Goal: Task Accomplishment & Management: Manage account settings

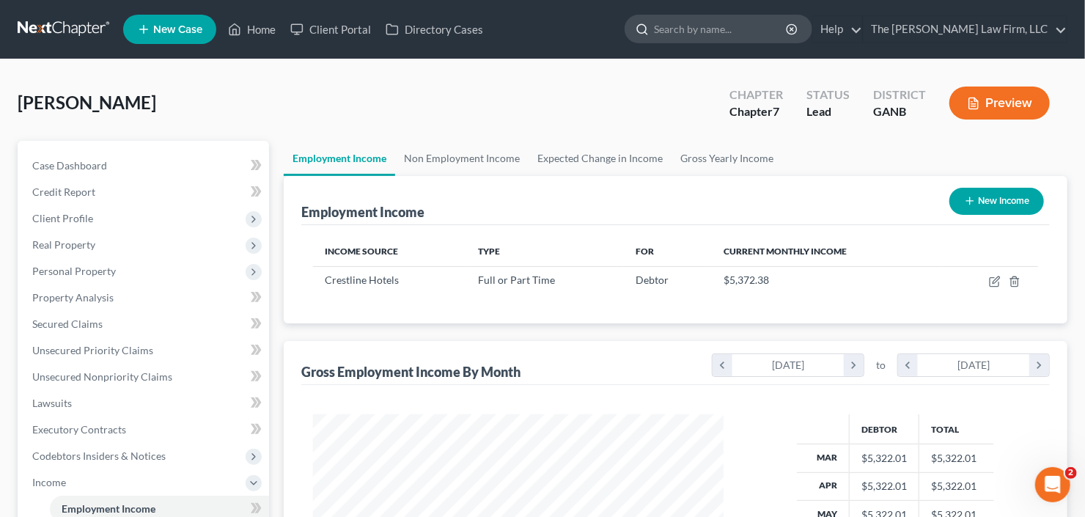
click at [733, 36] on input "search" at bounding box center [721, 28] width 134 height 27
type input "[PERSON_NAME]"
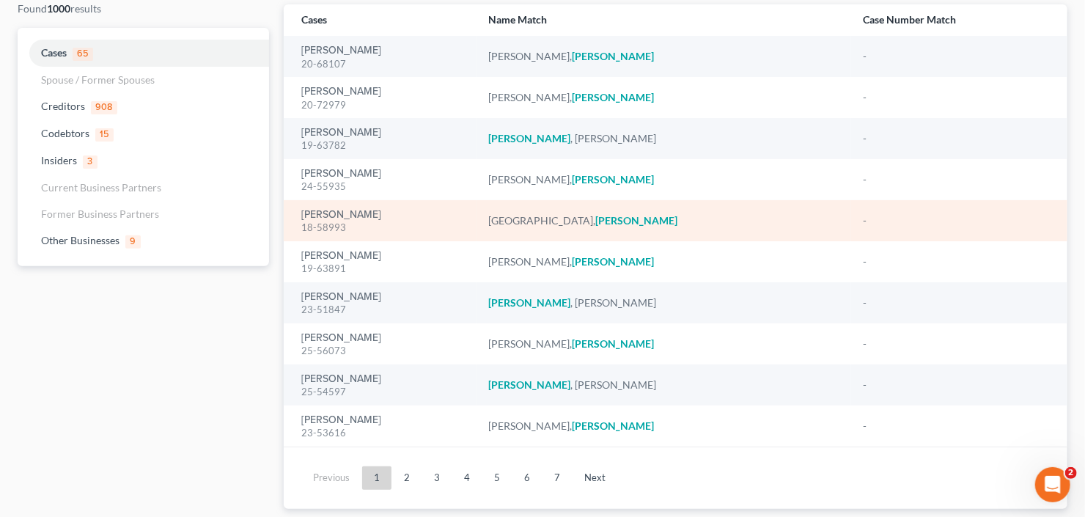
scroll to position [117, 0]
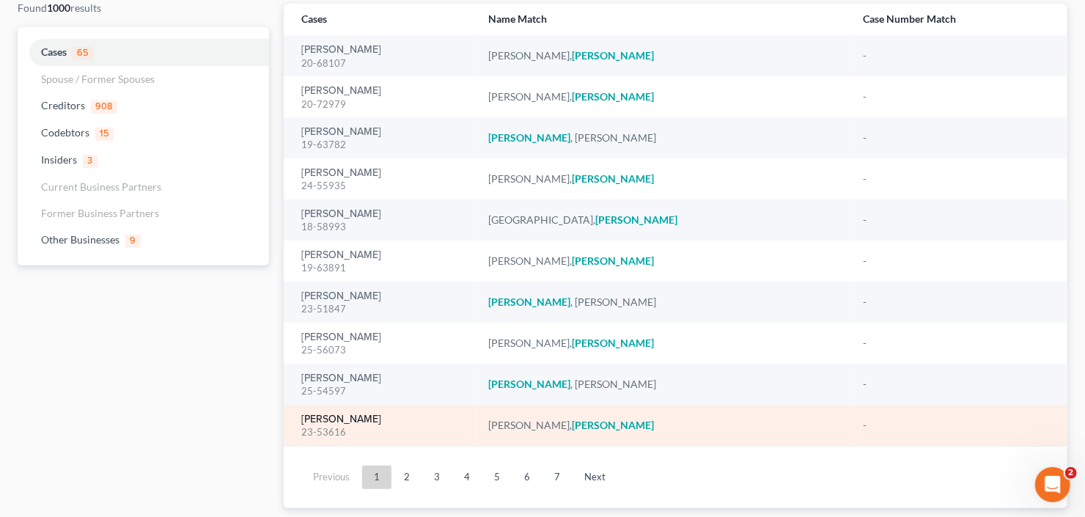
click at [340, 420] on link "[PERSON_NAME]" at bounding box center [341, 419] width 80 height 10
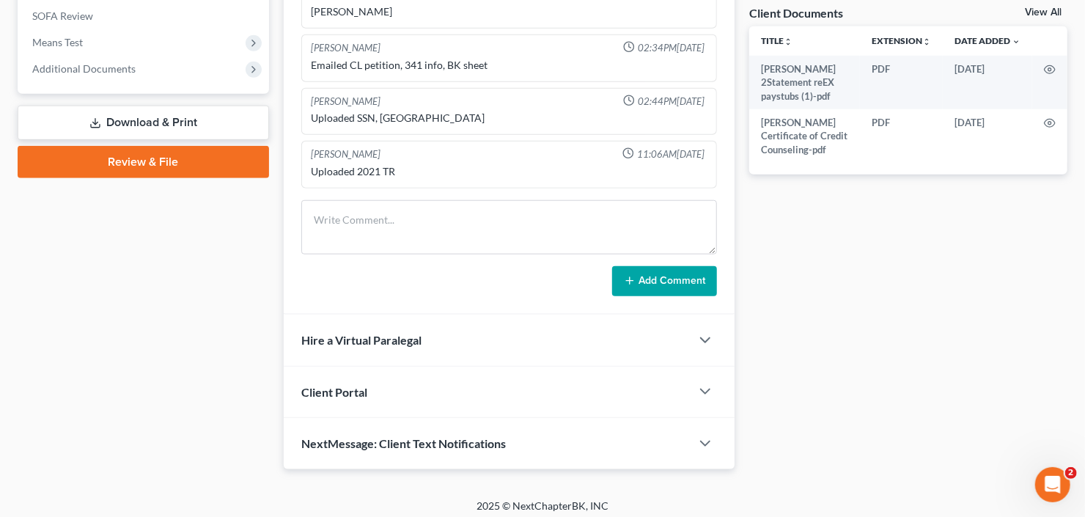
scroll to position [548, 0]
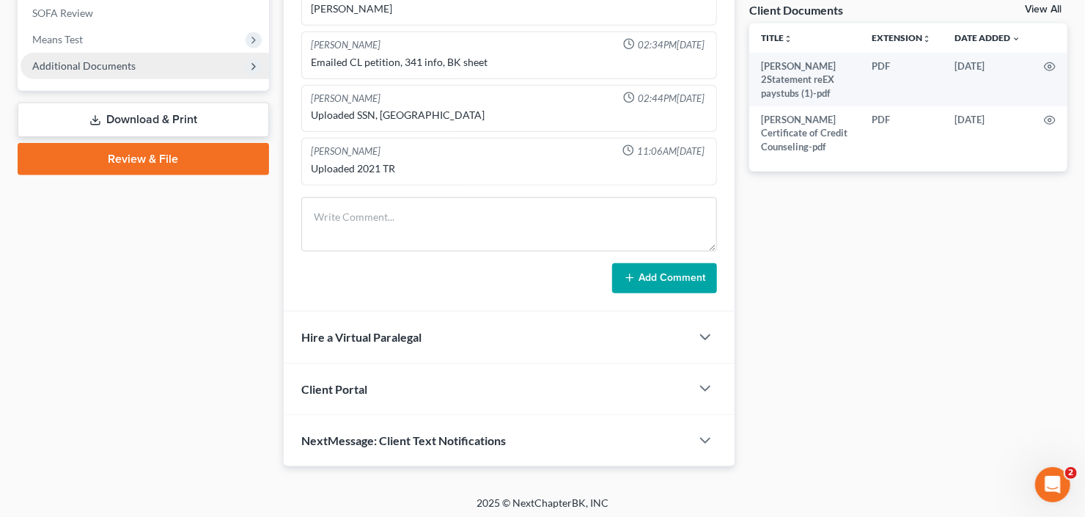
click at [86, 61] on span "Additional Documents" at bounding box center [83, 65] width 103 height 12
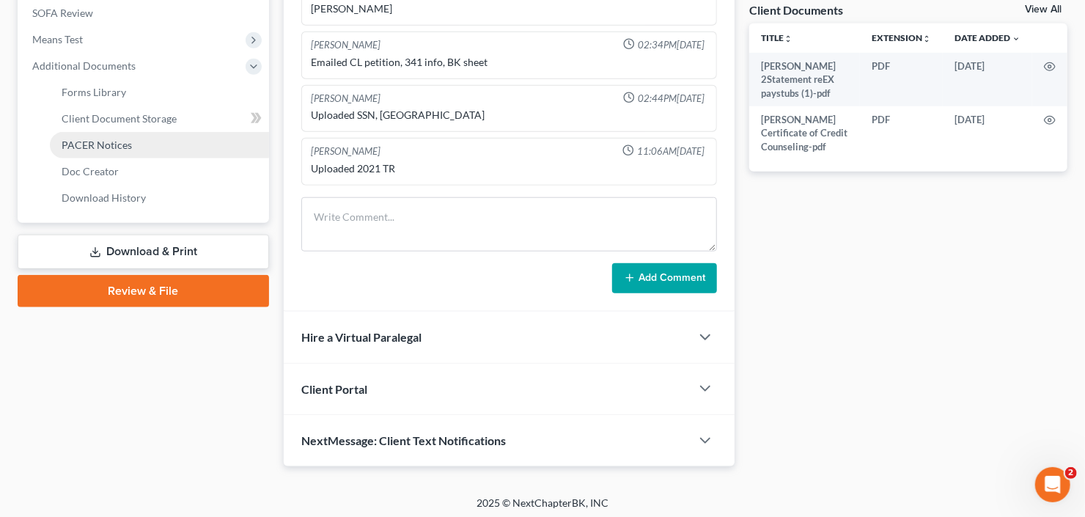
click at [92, 142] on span "PACER Notices" at bounding box center [97, 145] width 70 height 12
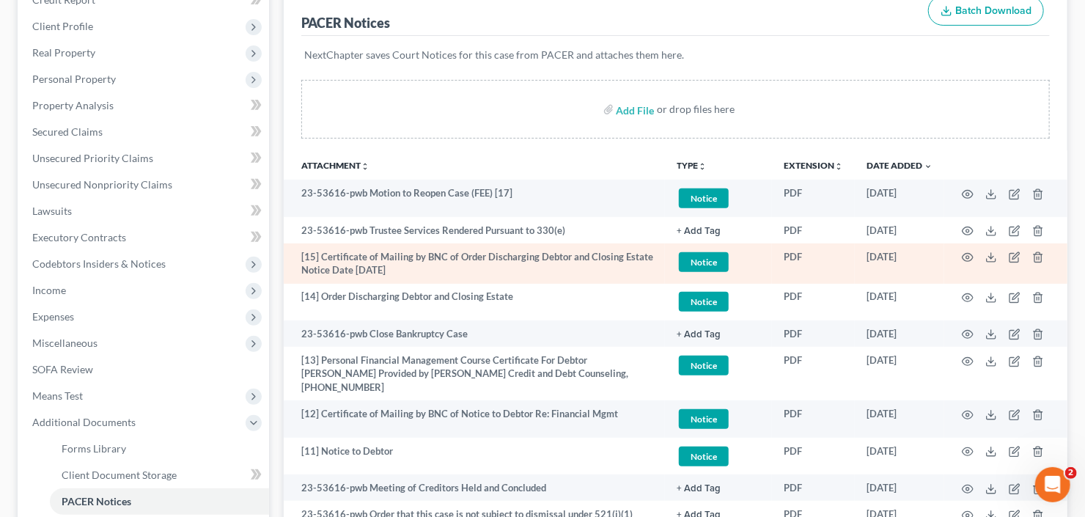
scroll to position [235, 0]
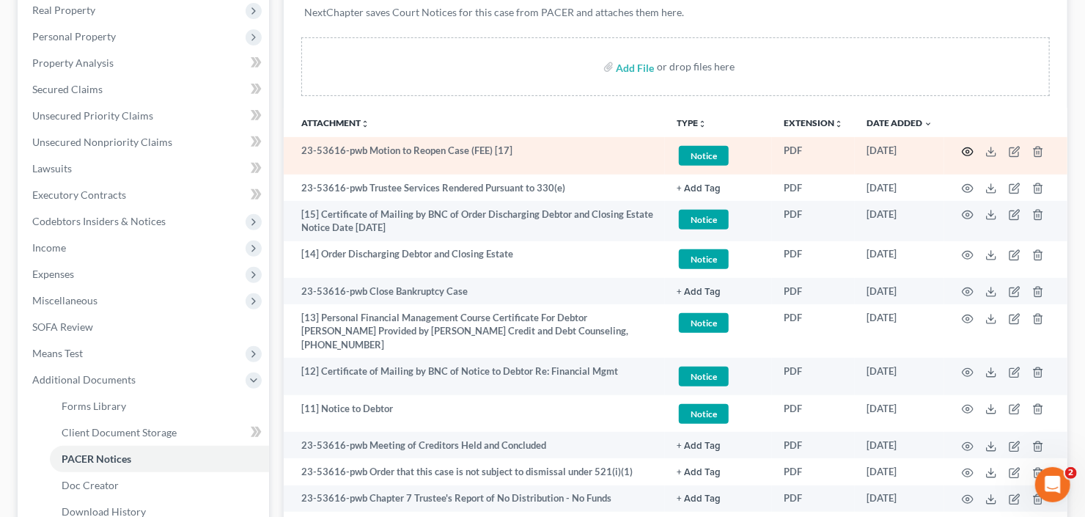
click at [966, 150] on circle "button" at bounding box center [967, 151] width 3 height 3
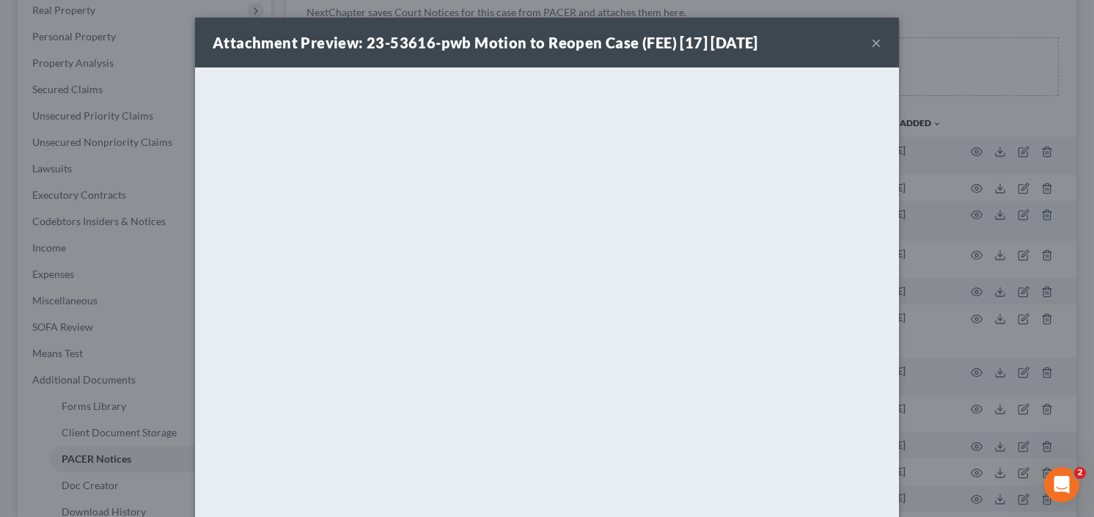
click at [871, 46] on button "×" at bounding box center [876, 43] width 10 height 18
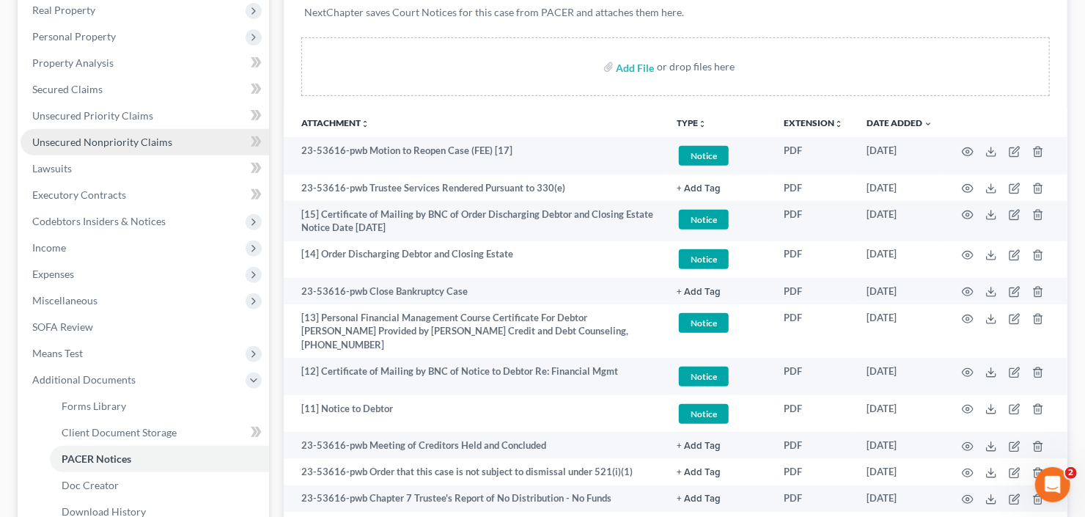
drag, startPoint x: 68, startPoint y: 140, endPoint x: 93, endPoint y: 133, distance: 25.8
click at [69, 140] on span "Unsecured Nonpriority Claims" at bounding box center [102, 142] width 140 height 12
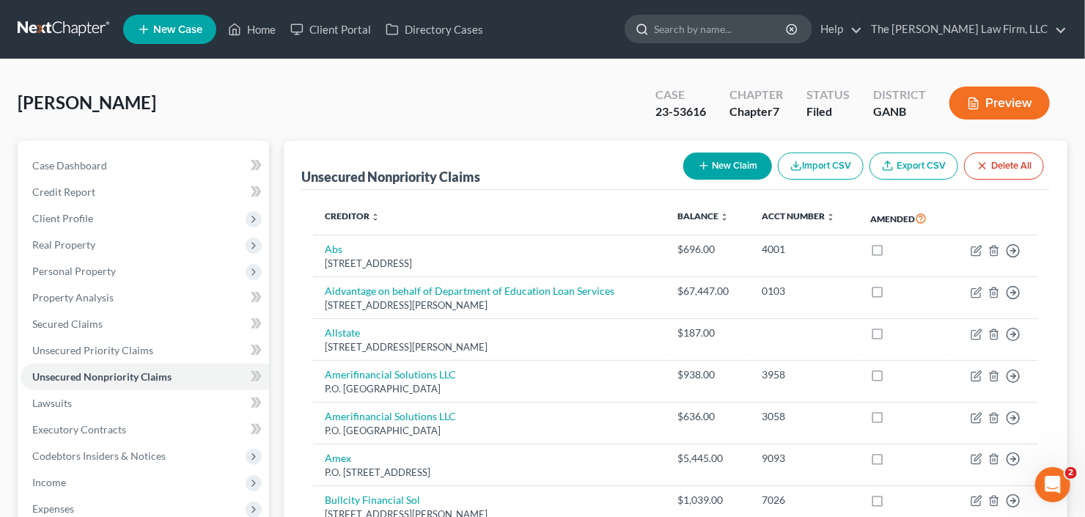
click at [748, 17] on input "search" at bounding box center [721, 28] width 134 height 27
type input "[PERSON_NAME]"
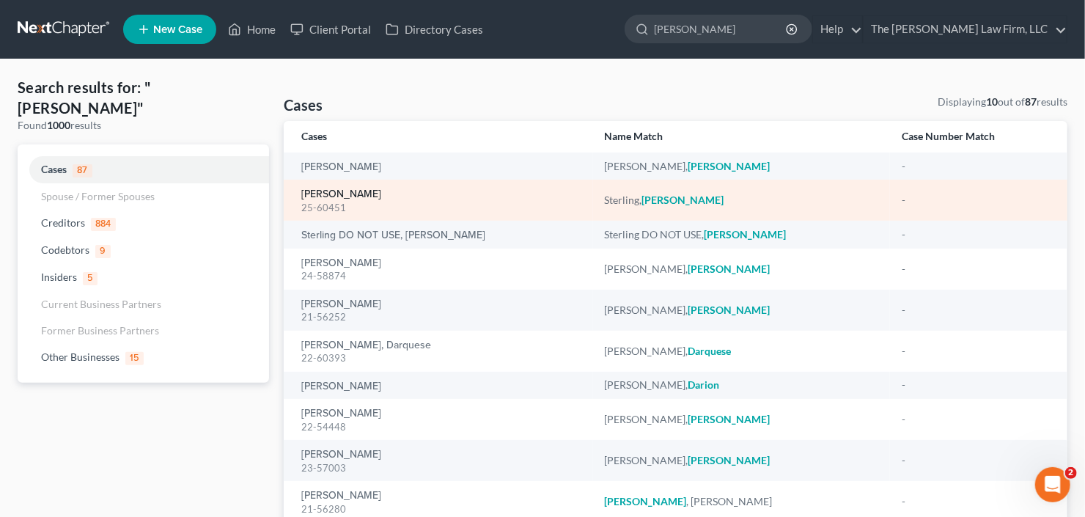
click at [349, 192] on link "[PERSON_NAME]" at bounding box center [341, 194] width 80 height 10
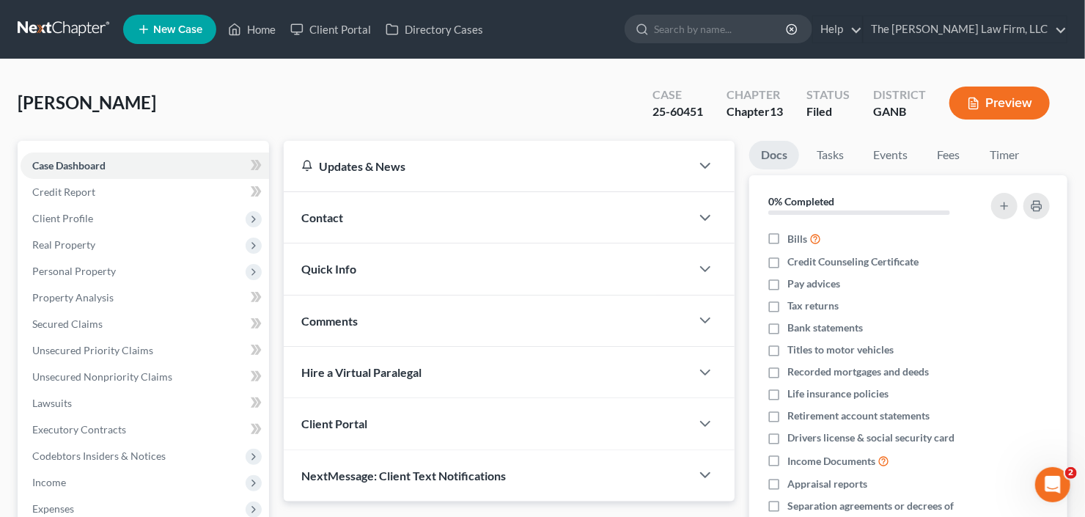
scroll to position [288, 0]
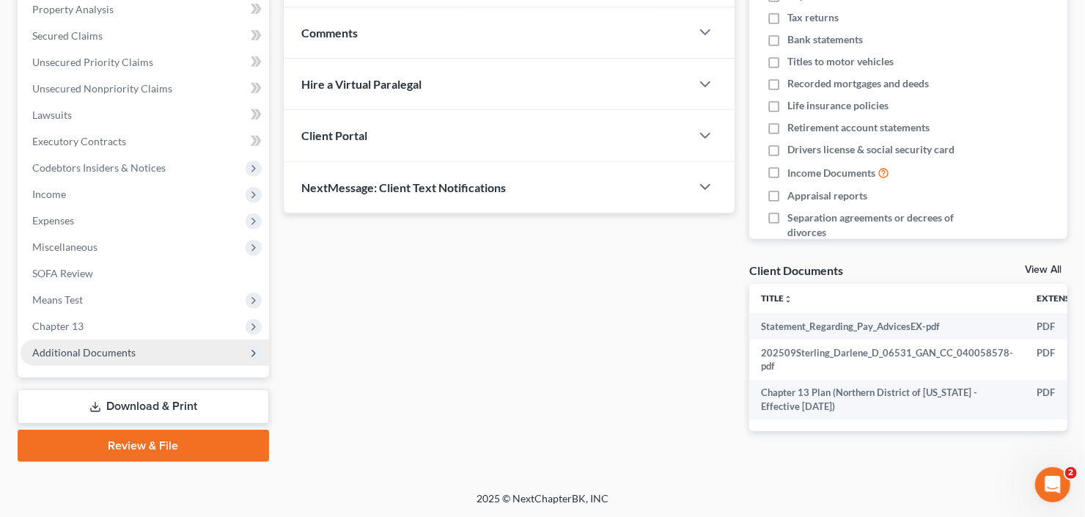
click at [62, 352] on span "Additional Documents" at bounding box center [83, 352] width 103 height 12
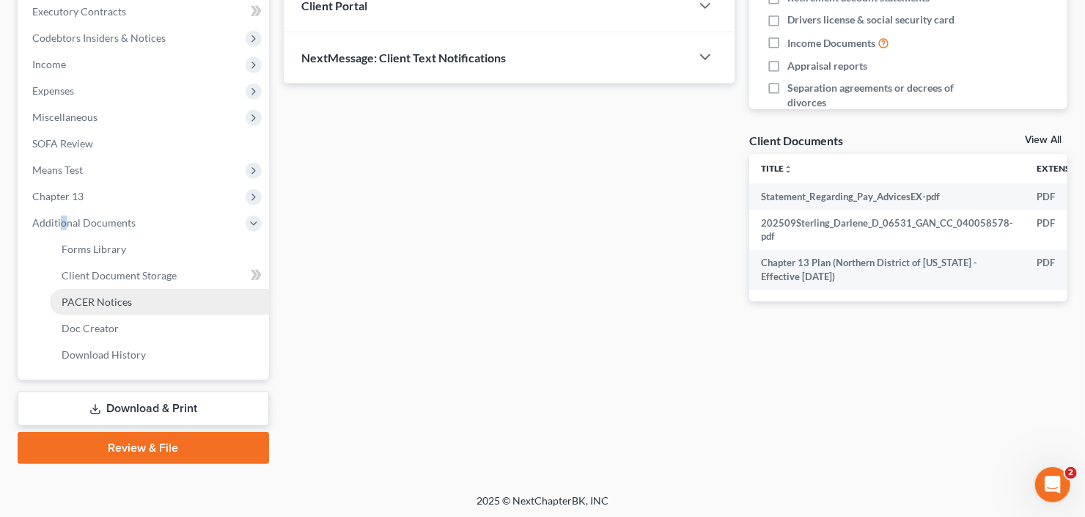
click at [73, 306] on link "PACER Notices" at bounding box center [159, 302] width 219 height 26
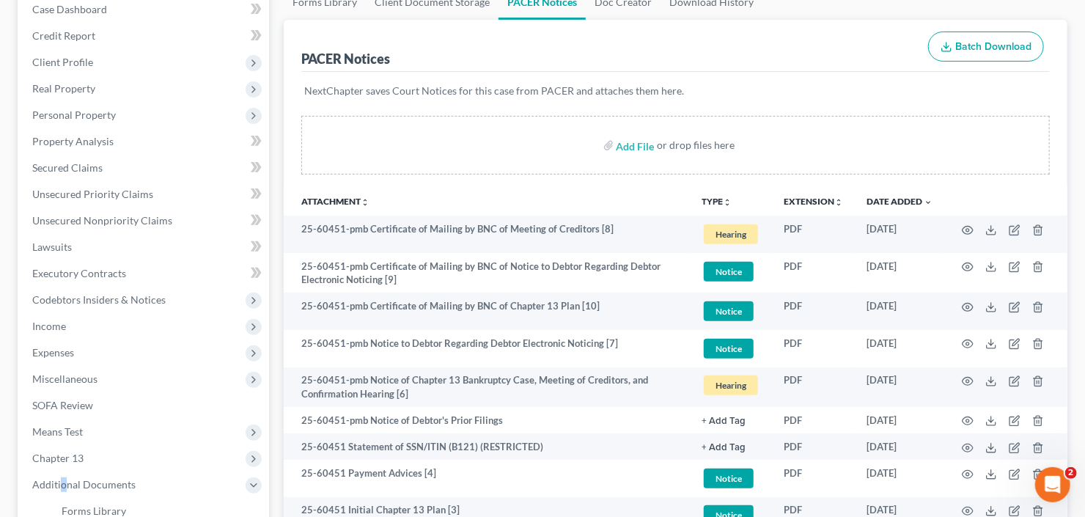
scroll to position [59, 0]
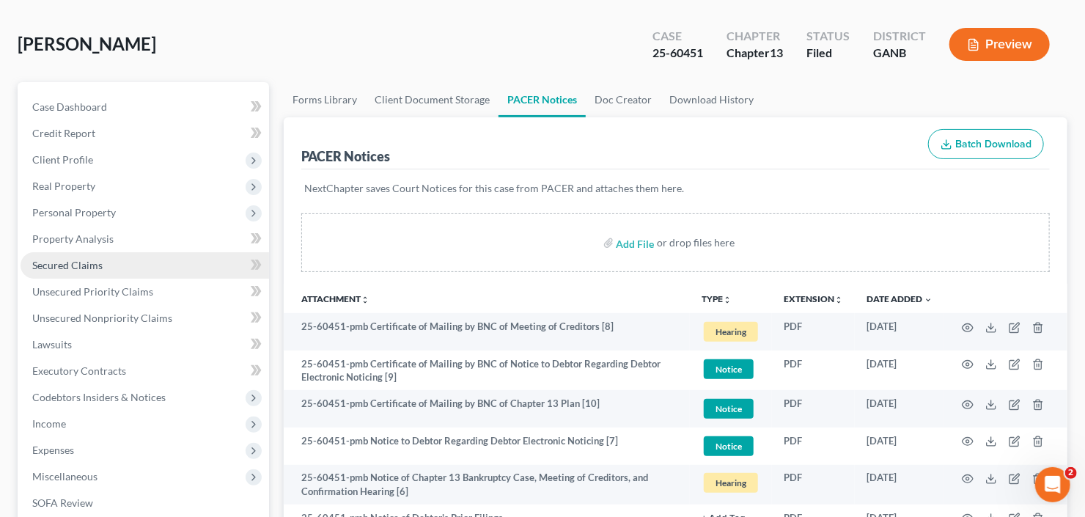
click at [56, 263] on span "Secured Claims" at bounding box center [67, 265] width 70 height 12
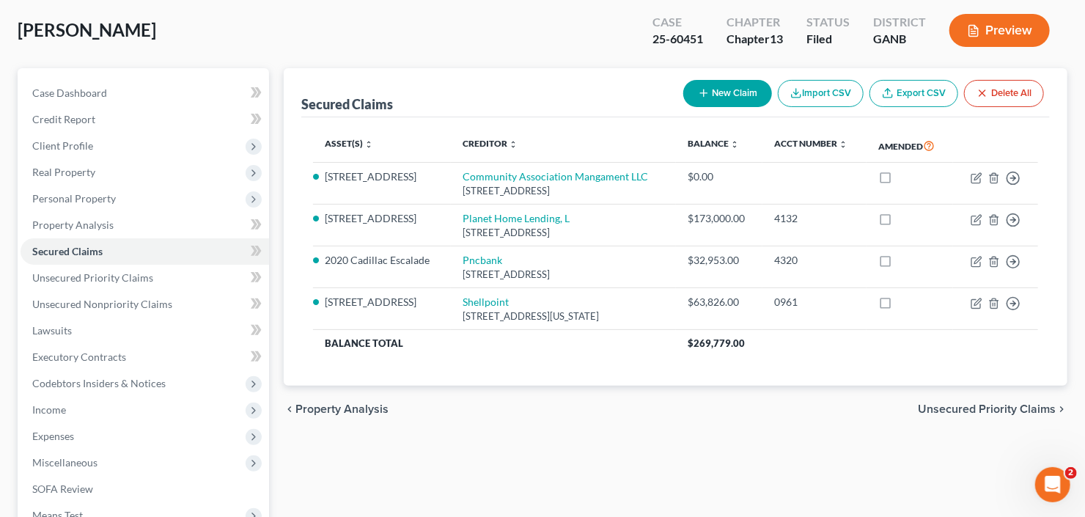
scroll to position [117, 0]
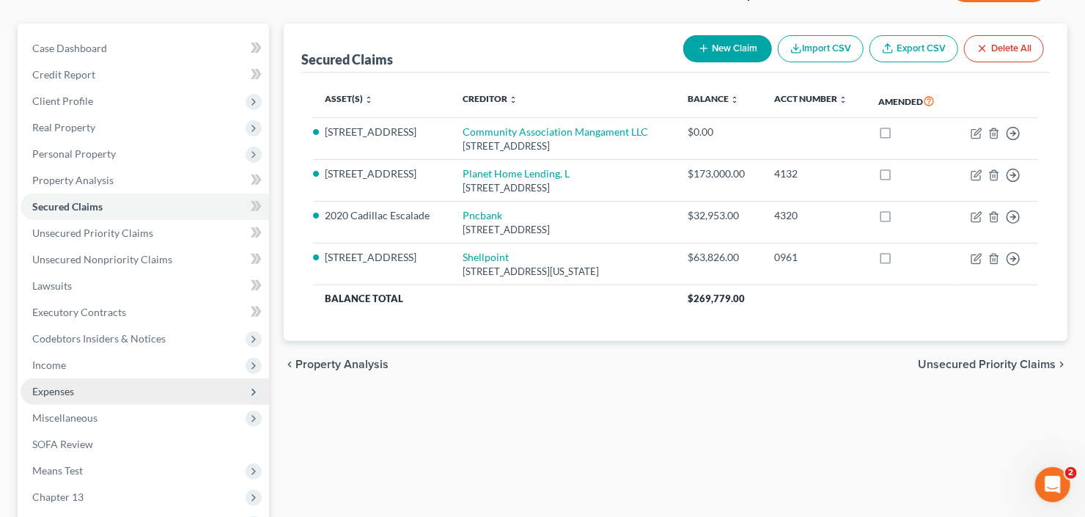
click at [96, 389] on span "Expenses" at bounding box center [145, 391] width 249 height 26
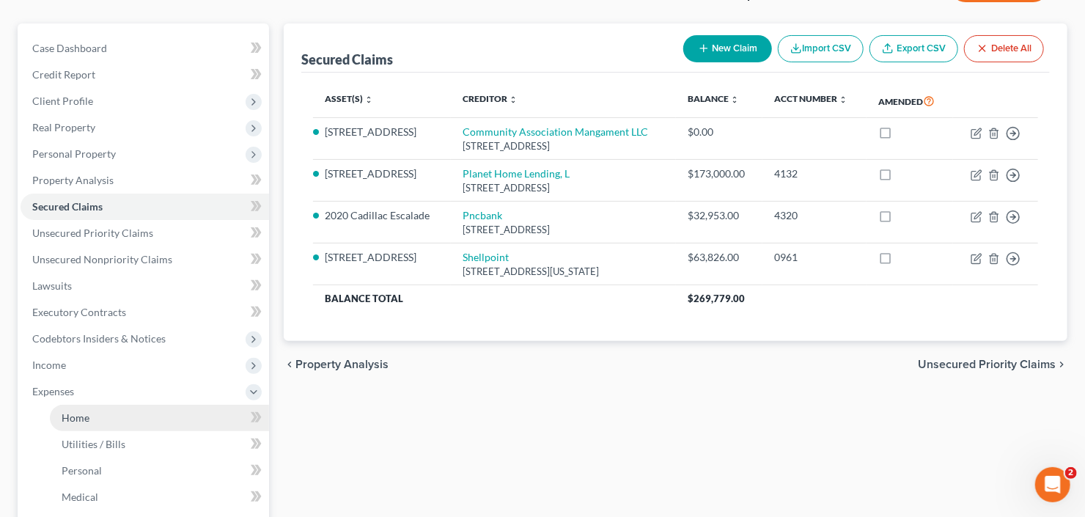
click at [90, 419] on link "Home" at bounding box center [159, 418] width 219 height 26
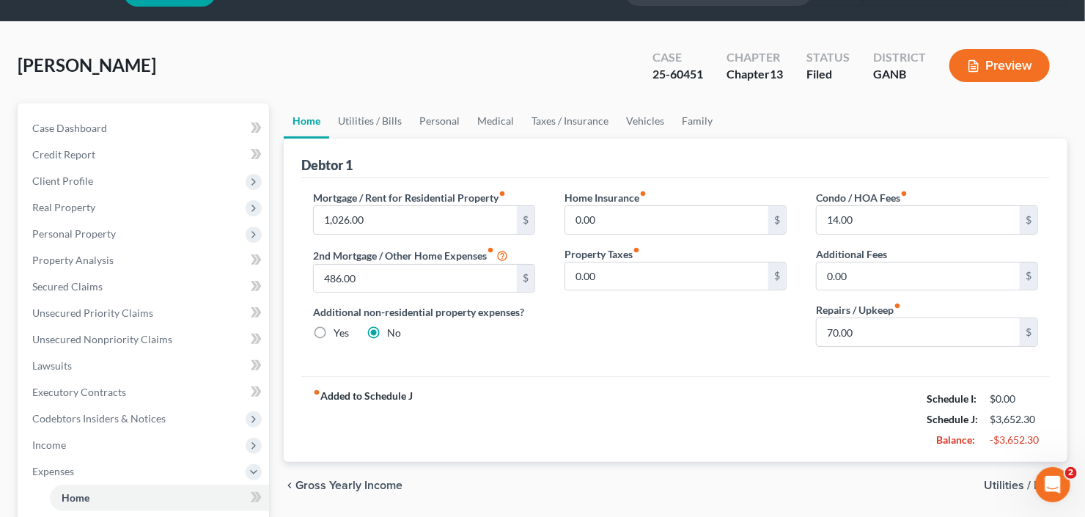
scroll to position [59, 0]
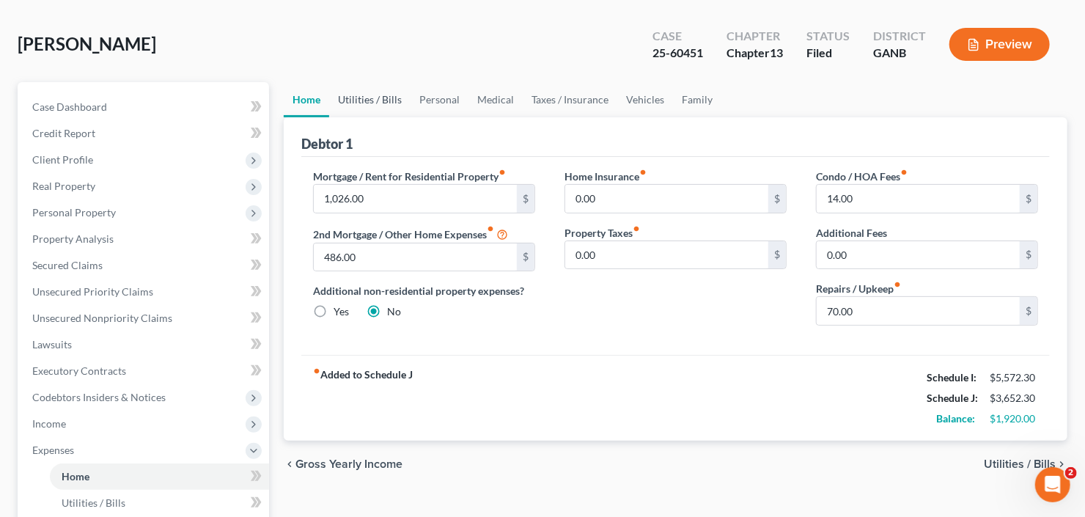
click at [370, 100] on link "Utilities / Bills" at bounding box center [369, 99] width 81 height 35
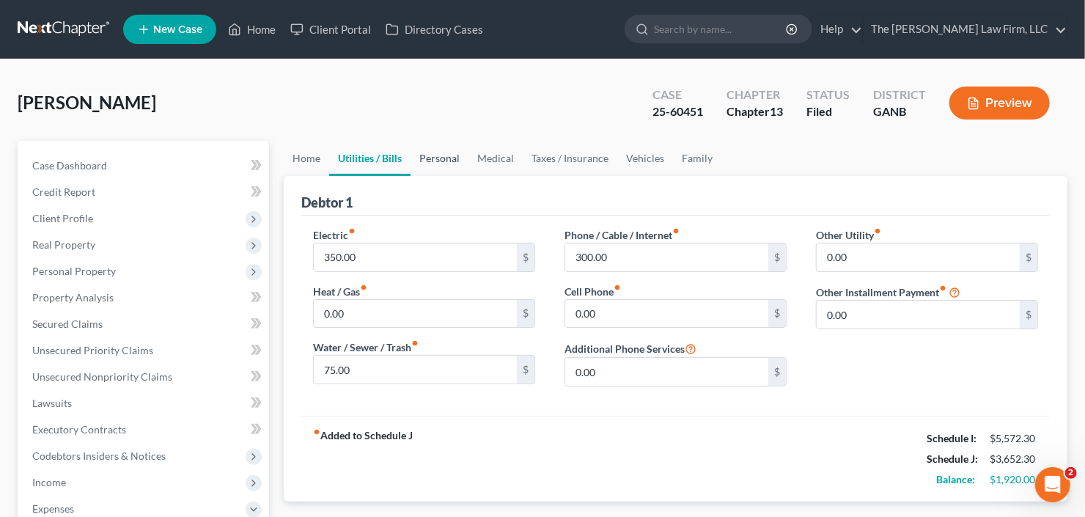
click at [446, 156] on link "Personal" at bounding box center [440, 158] width 58 height 35
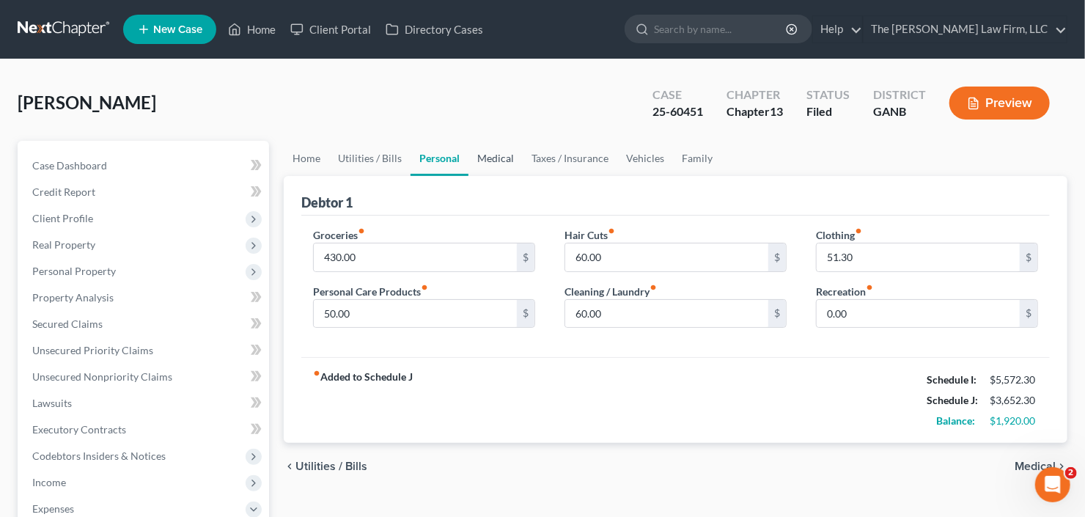
click at [490, 158] on link "Medical" at bounding box center [495, 158] width 54 height 35
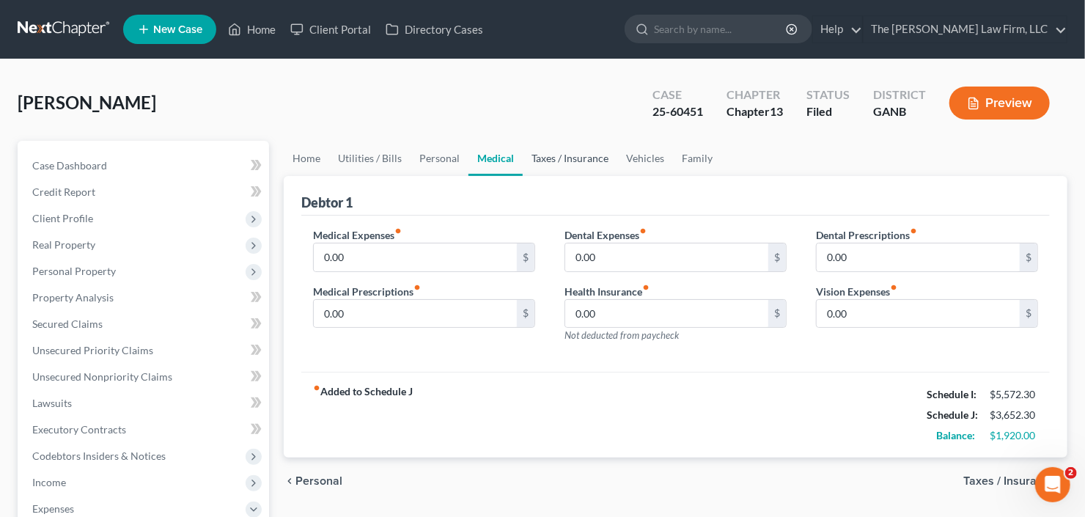
click at [558, 159] on link "Taxes / Insurance" at bounding box center [570, 158] width 95 height 35
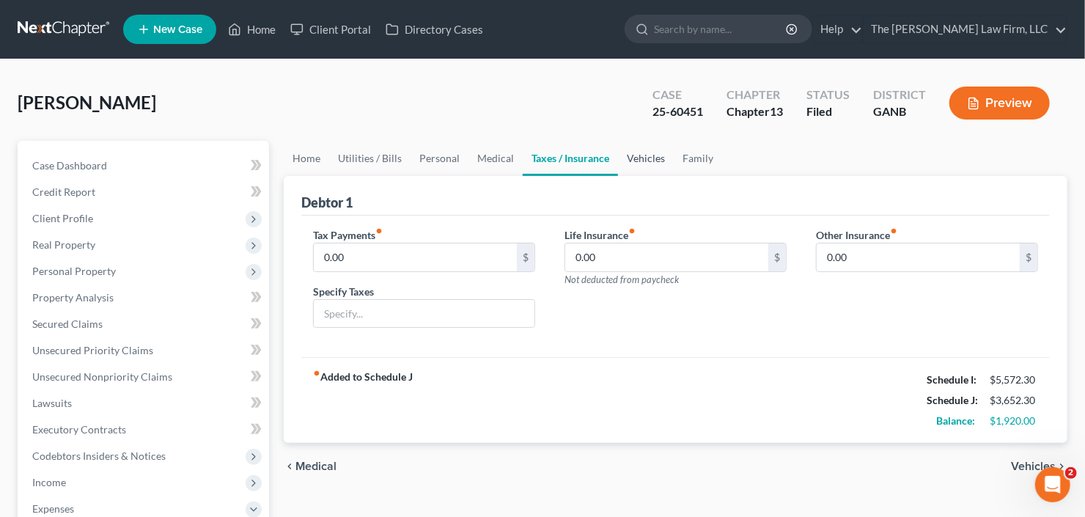
click at [642, 158] on link "Vehicles" at bounding box center [646, 158] width 56 height 35
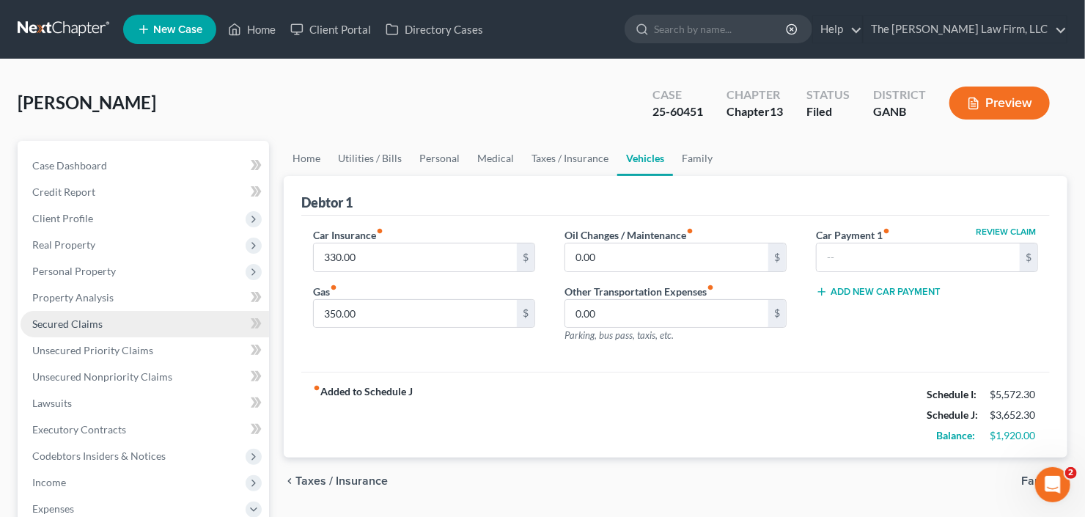
click at [64, 329] on link "Secured Claims" at bounding box center [145, 324] width 249 height 26
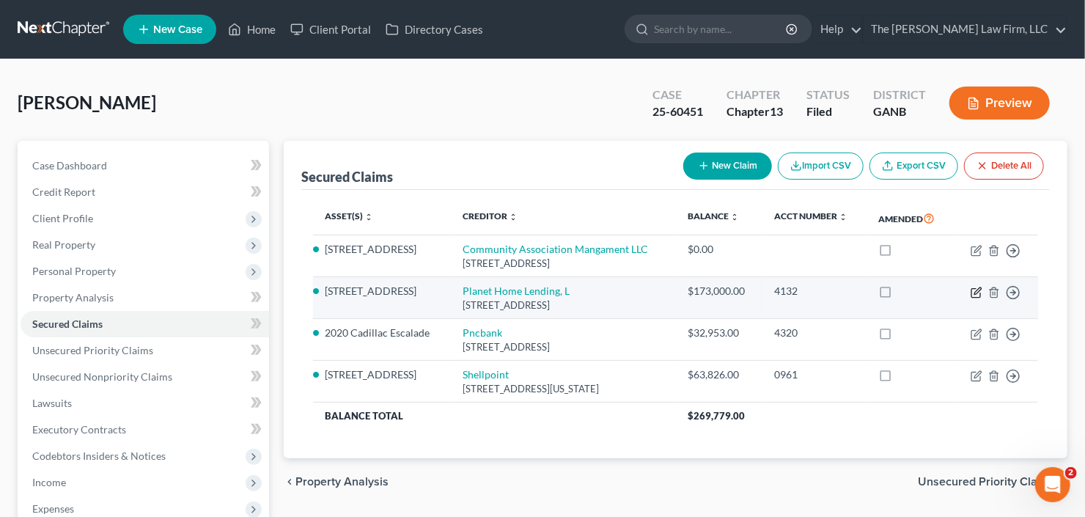
click at [974, 293] on icon "button" at bounding box center [977, 293] width 12 height 12
select select "6"
select select "0"
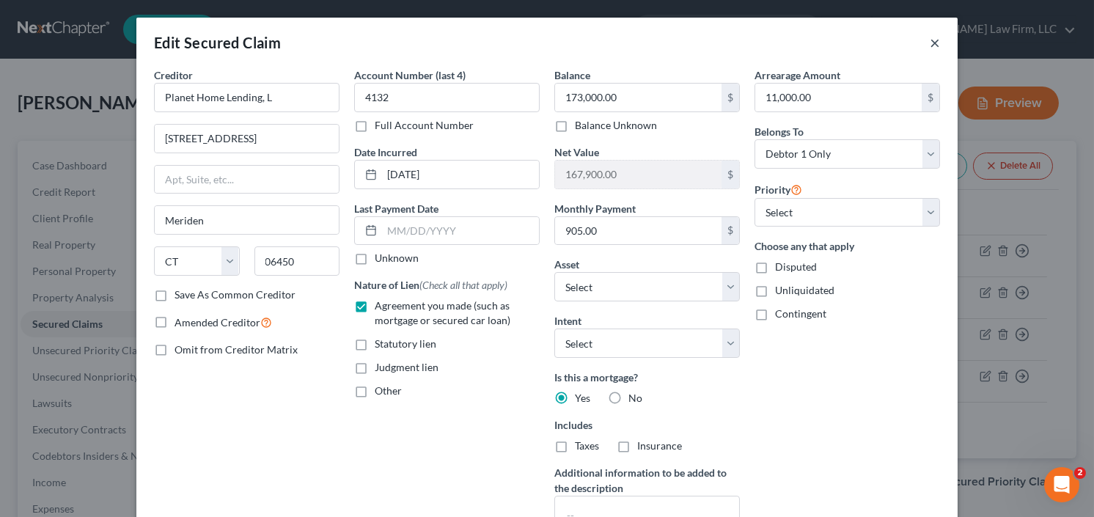
click at [930, 46] on button "×" at bounding box center [935, 43] width 10 height 18
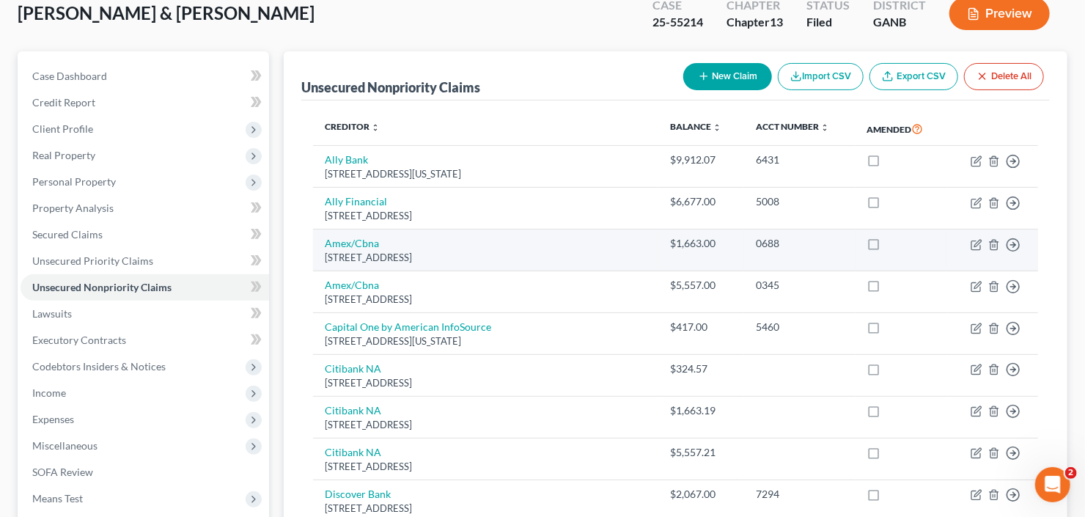
scroll to position [117, 0]
